Goal: Task Accomplishment & Management: Complete application form

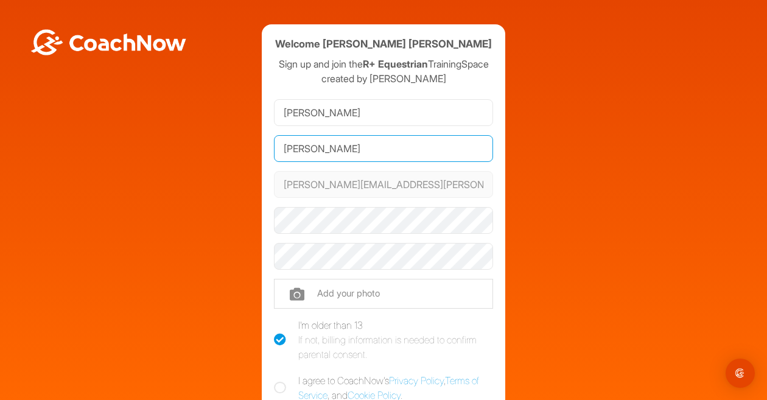
click at [330, 162] on input "[PERSON_NAME]" at bounding box center [383, 148] width 219 height 27
type input "[PERSON_NAME]"
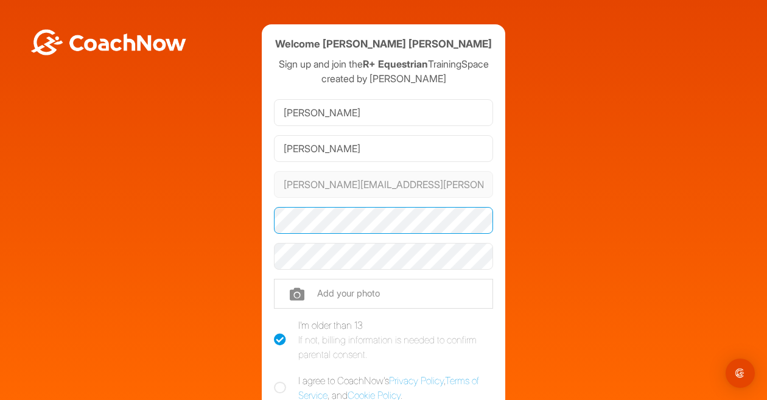
click at [0, 399] on com-1password-button at bounding box center [0, 400] width 0 height 0
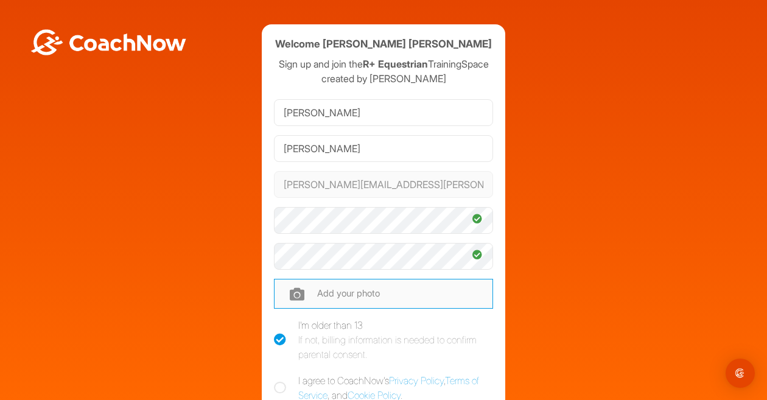
click at [320, 306] on input "file" at bounding box center [383, 293] width 219 height 29
type input "C:\fakepath\IMG_9758.jpeg"
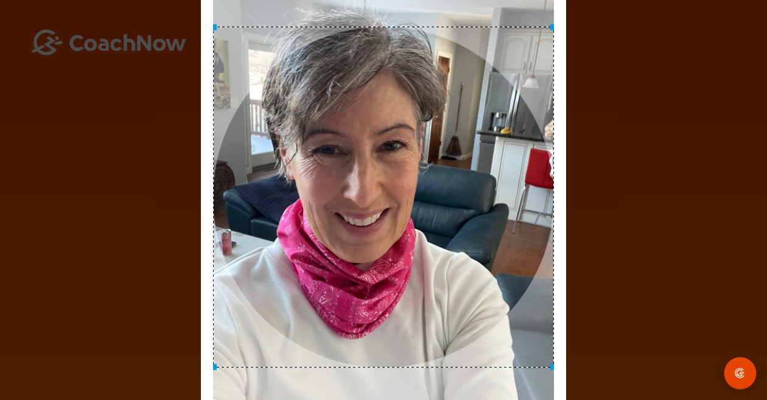
click at [739, 374] on img "Open Intercom Messenger" at bounding box center [740, 373] width 16 height 16
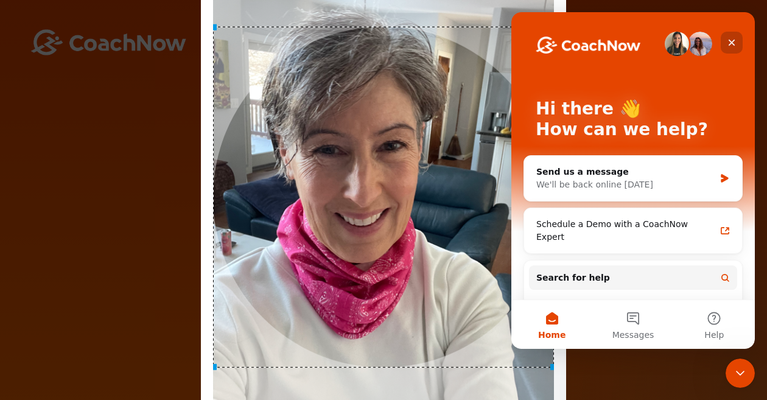
click at [734, 42] on icon "Close" at bounding box center [732, 43] width 10 height 10
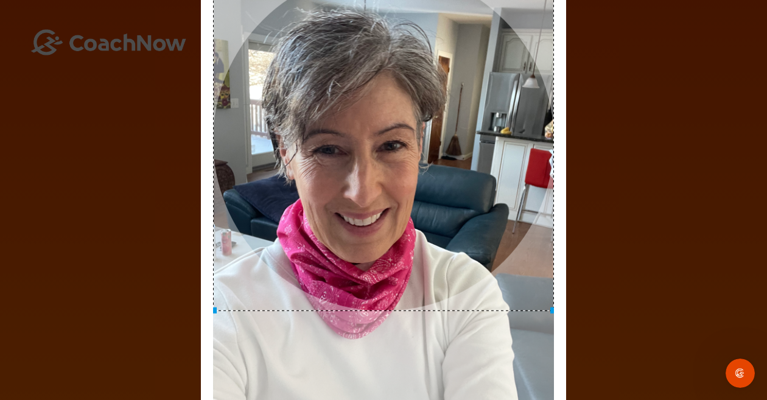
drag, startPoint x: 463, startPoint y: 207, endPoint x: 452, endPoint y: 148, distance: 60.0
click at [452, 148] on div at bounding box center [383, 140] width 341 height 341
click at [652, 80] on div "Adjust Your Picture ✕ Set Picture Cancel" at bounding box center [383, 200] width 767 height 400
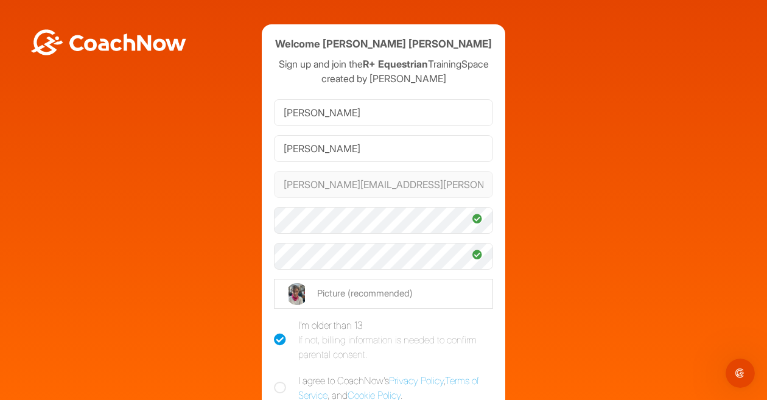
click at [652, 80] on div "Welcome [PERSON_NAME] [PERSON_NAME] Sign up and join the R+ Equestrian Training…" at bounding box center [383, 266] width 755 height 485
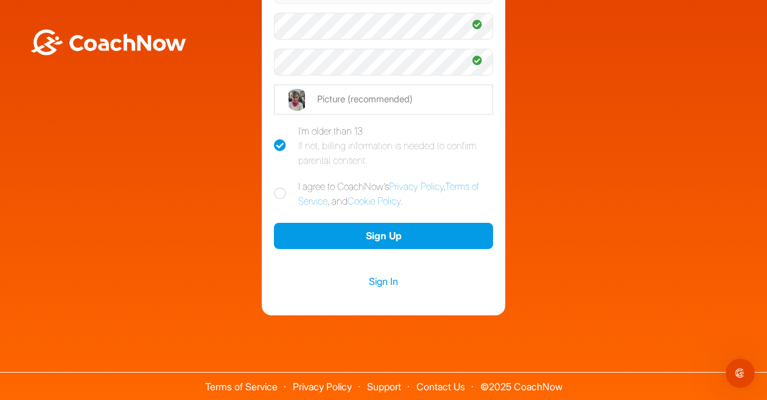
scroll to position [209, 0]
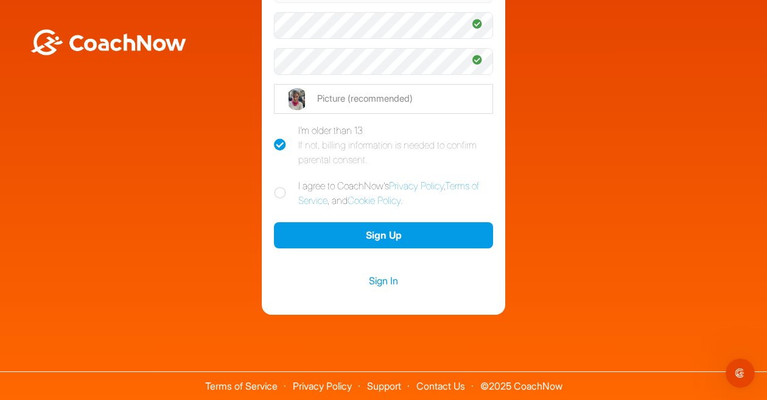
click at [281, 197] on icon at bounding box center [280, 193] width 12 height 12
click at [281, 186] on input "I agree to CoachNow's Privacy Policy , Terms of Service , and Cookie Policy ." at bounding box center [278, 182] width 8 height 8
checkbox input "true"
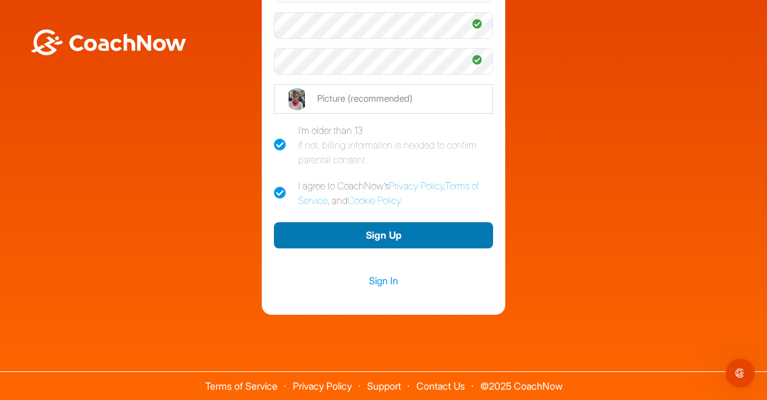
click at [371, 233] on button "Sign Up" at bounding box center [383, 235] width 219 height 26
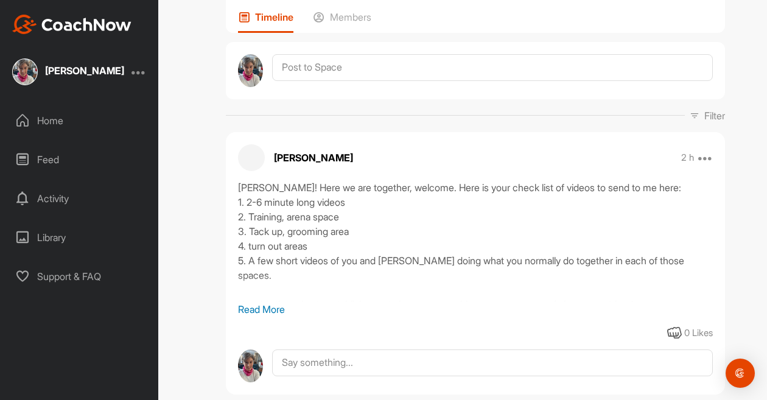
scroll to position [125, 0]
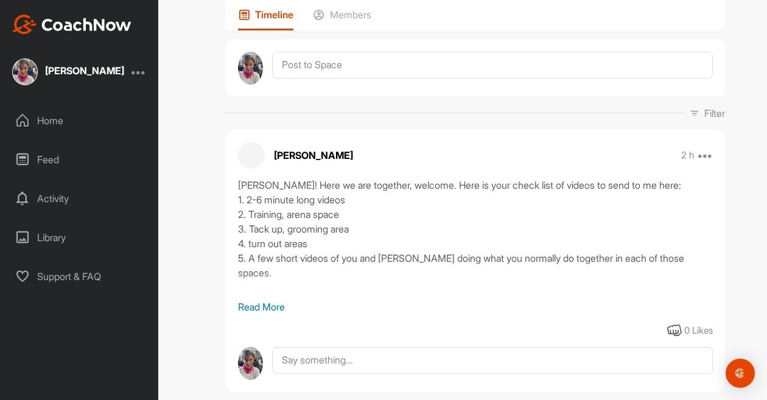
click at [281, 299] on p "Read More" at bounding box center [475, 306] width 475 height 15
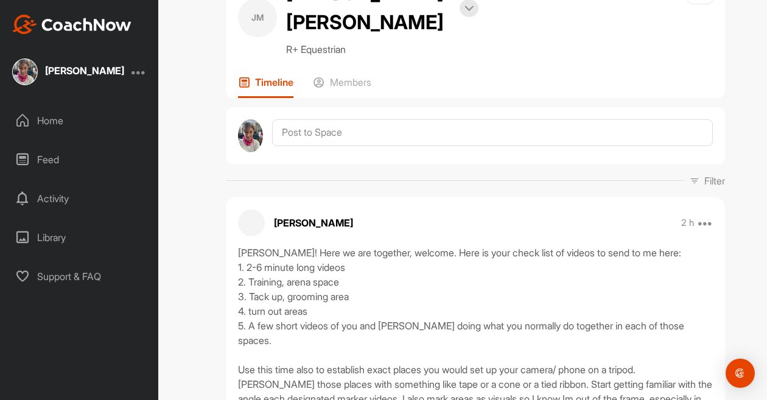
scroll to position [0, 0]
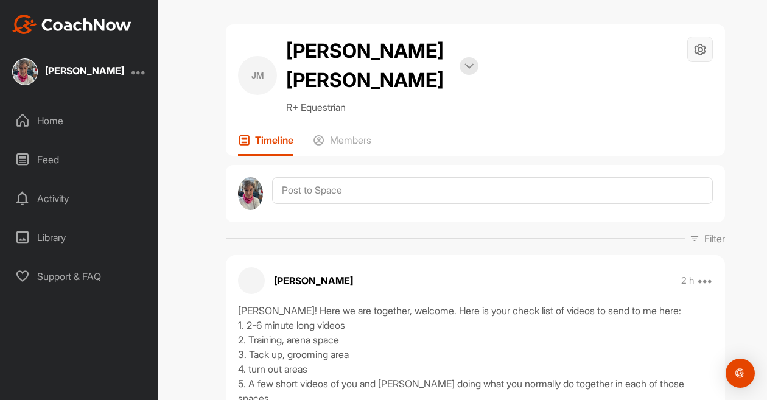
click at [702, 49] on icon at bounding box center [700, 50] width 14 height 14
click at [655, 127] on li "Your Notifications" at bounding box center [663, 122] width 99 height 39
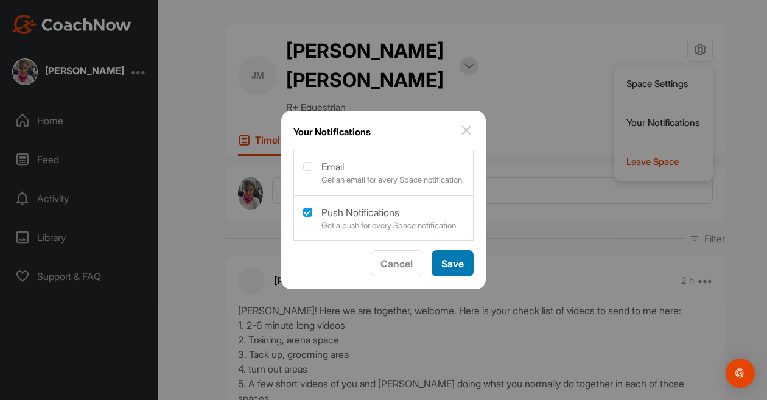
click at [449, 272] on button "Save" at bounding box center [452, 263] width 42 height 26
